Goal: Communication & Community: Answer question/provide support

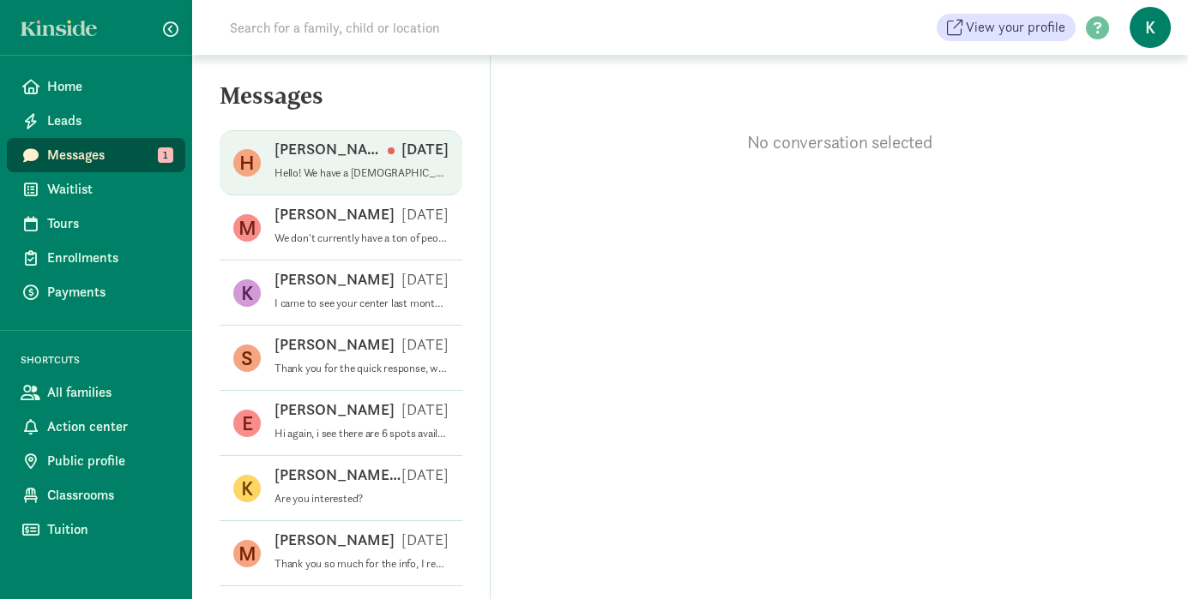
click at [326, 161] on div "[PERSON_NAME] [DATE]" at bounding box center [361, 152] width 174 height 27
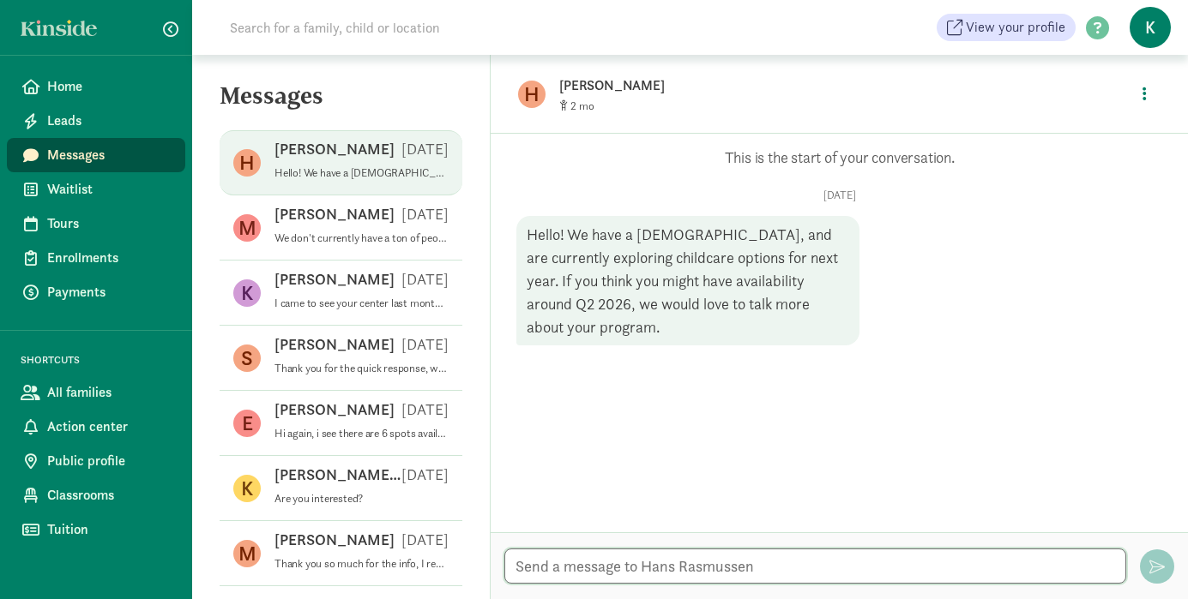
click at [692, 557] on textarea at bounding box center [815, 566] width 622 height 35
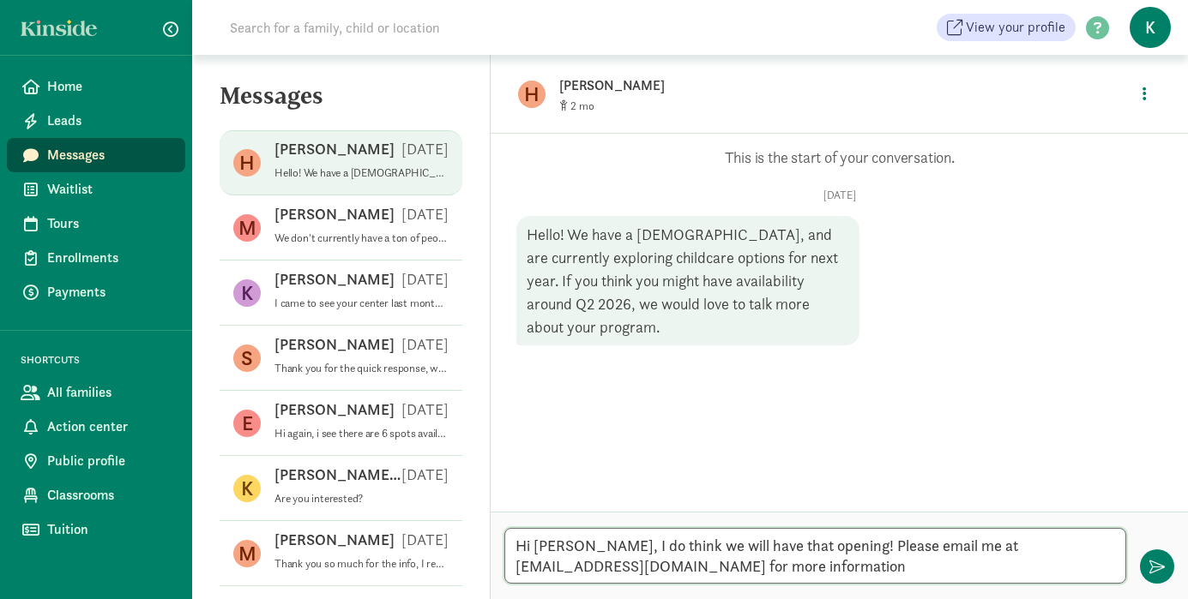
type textarea "Hi [PERSON_NAME], I do think we will have that opening! Please email me at [EMA…"
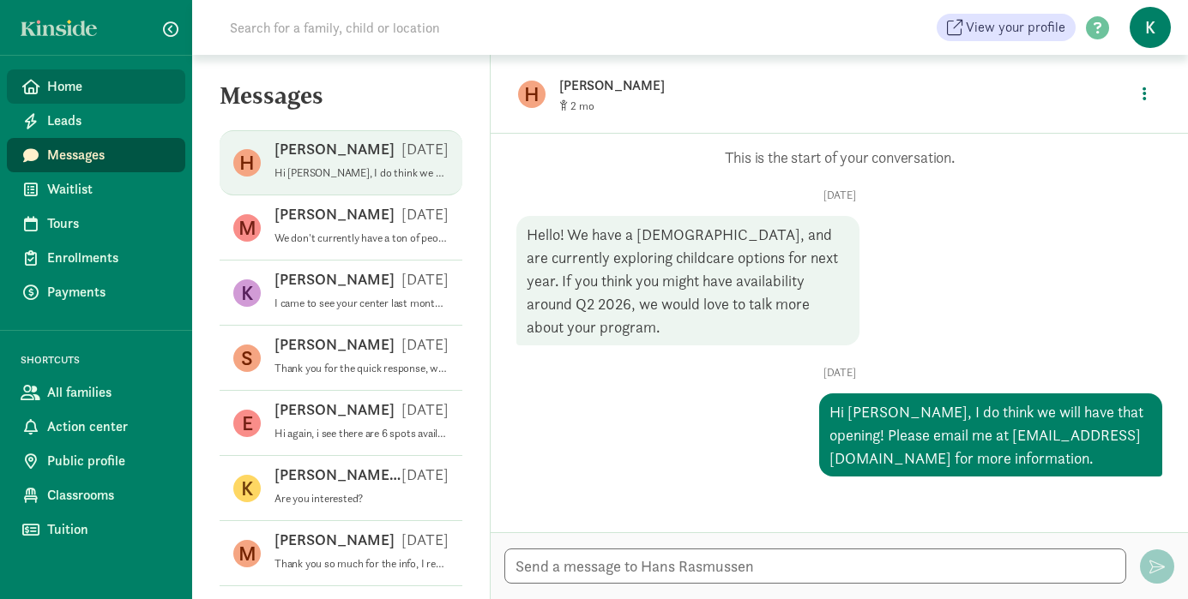
click at [57, 86] on span "Home" at bounding box center [109, 86] width 124 height 21
